Goal: Task Accomplishment & Management: Manage account settings

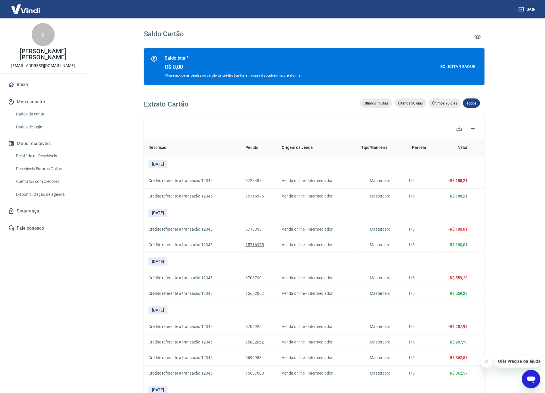
click at [44, 155] on link "Relatório de Recebíveis" at bounding box center [46, 156] width 65 height 12
